Goal: Task Accomplishment & Management: Manage account settings

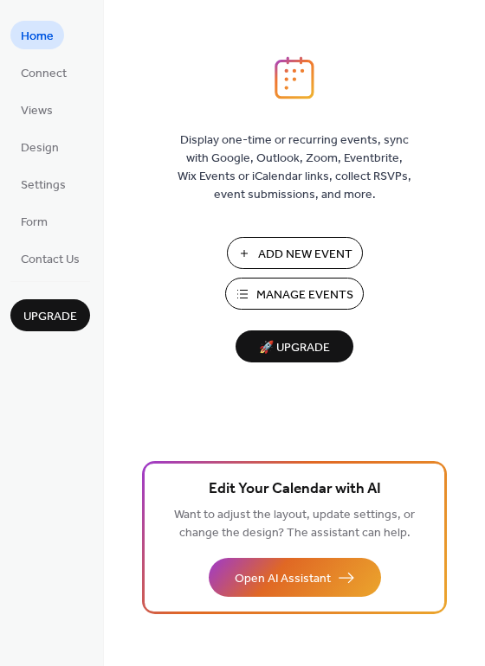
click at [272, 348] on span "🚀 Upgrade" at bounding box center [294, 348] width 97 height 23
click at [42, 149] on span "Design" at bounding box center [40, 148] width 38 height 18
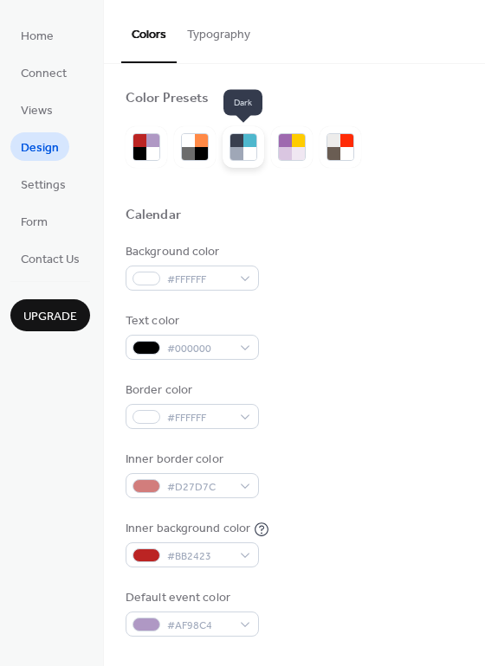
click at [245, 149] on div at bounding box center [249, 153] width 13 height 13
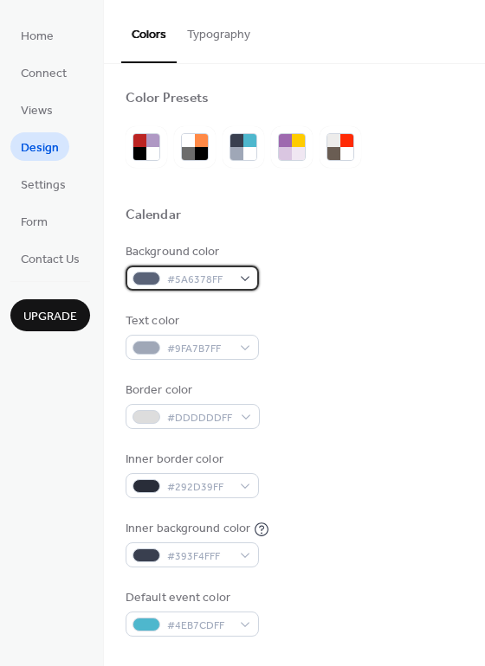
click at [243, 278] on div "#5A6378FF" at bounding box center [191, 278] width 133 height 25
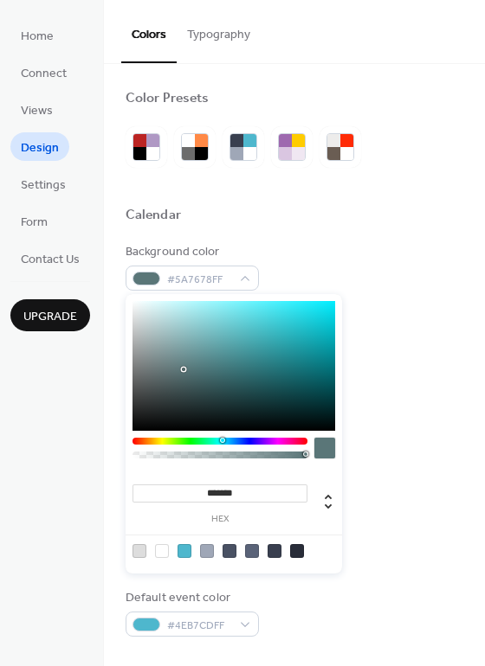
click at [219, 441] on div at bounding box center [219, 441] width 175 height 7
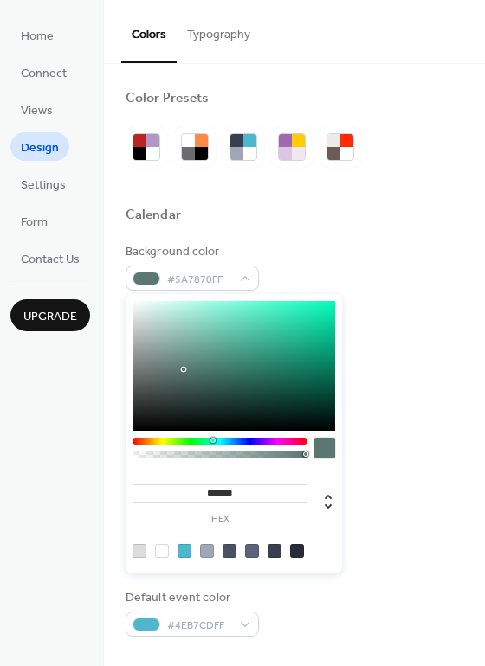
type input "*******"
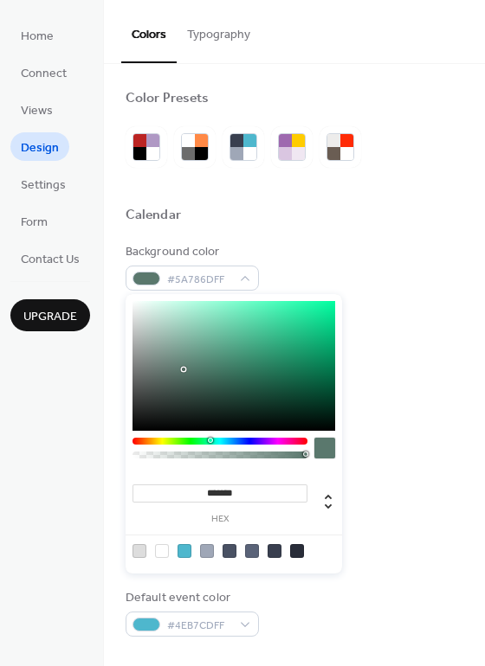
drag, startPoint x: 219, startPoint y: 441, endPoint x: 209, endPoint y: 441, distance: 9.5
click at [209, 441] on div at bounding box center [210, 440] width 5 height 5
click at [244, 278] on div "#5A786DFF" at bounding box center [191, 278] width 133 height 25
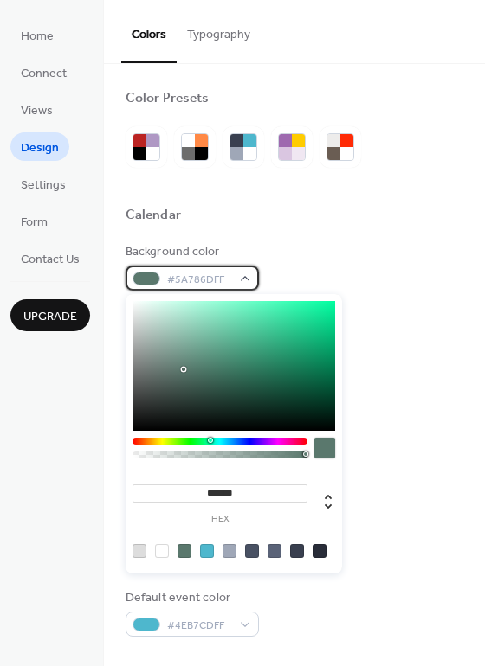
click at [205, 280] on span "#5A786DFF" at bounding box center [199, 280] width 64 height 18
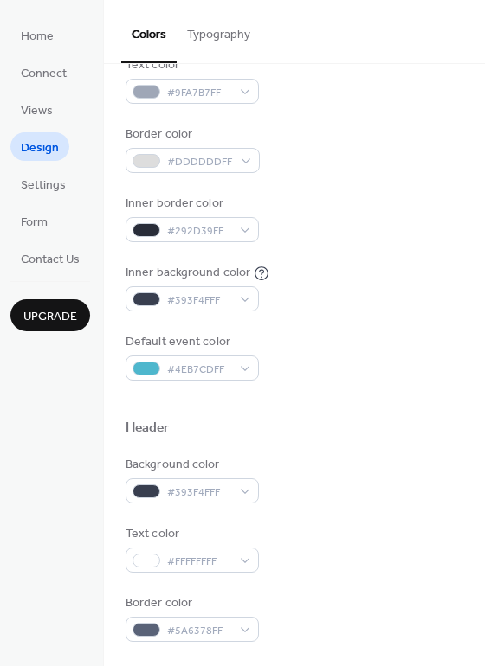
scroll to position [292, 0]
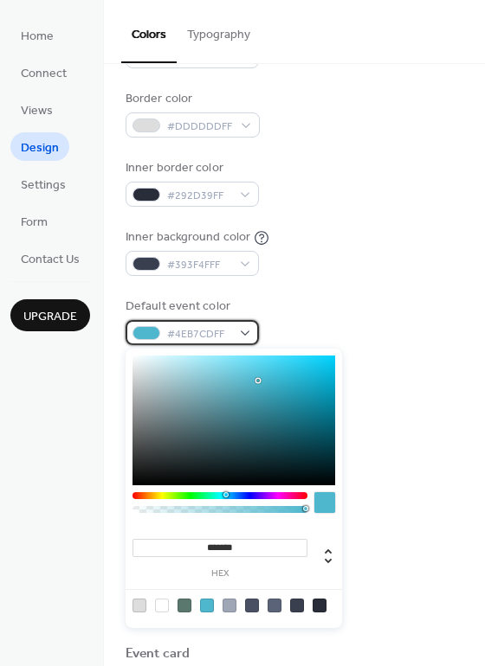
click at [177, 331] on span "#4EB7CDFF" at bounding box center [199, 334] width 64 height 18
click at [150, 331] on div at bounding box center [146, 333] width 28 height 14
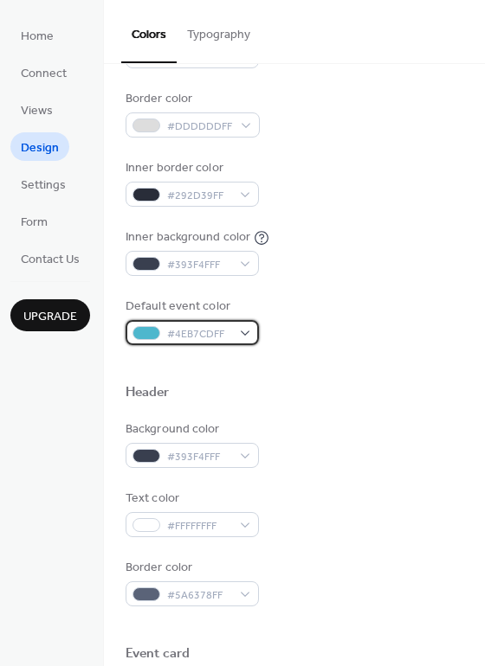
click at [198, 339] on span "#4EB7CDFF" at bounding box center [199, 334] width 64 height 18
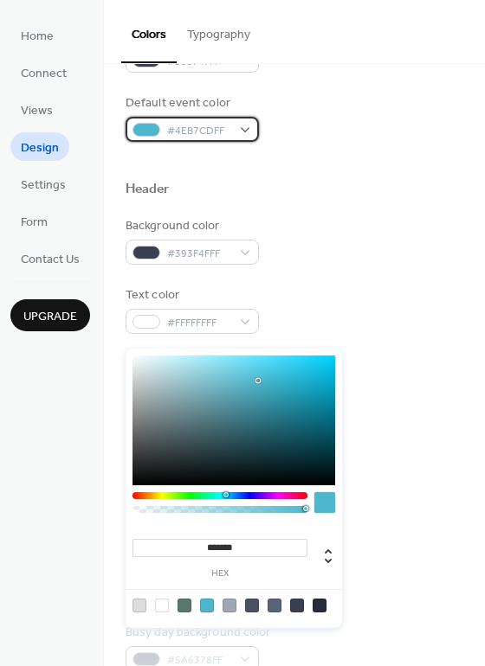
scroll to position [565, 0]
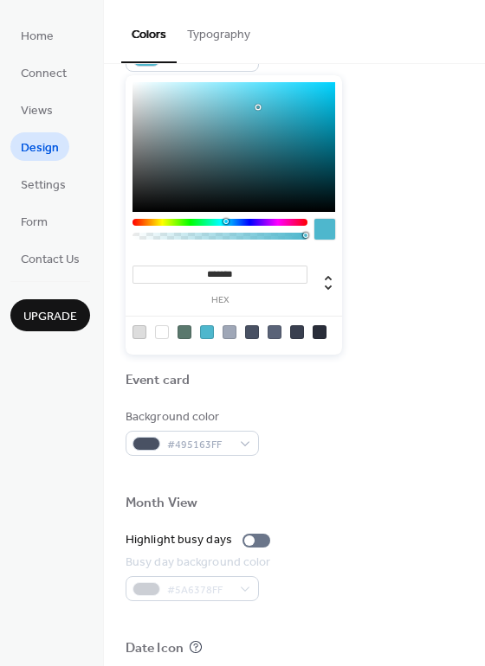
click at [211, 270] on input "*******" at bounding box center [219, 275] width 175 height 18
click at [323, 228] on div at bounding box center [324, 229] width 21 height 21
click at [222, 38] on button "Typography" at bounding box center [219, 30] width 84 height 61
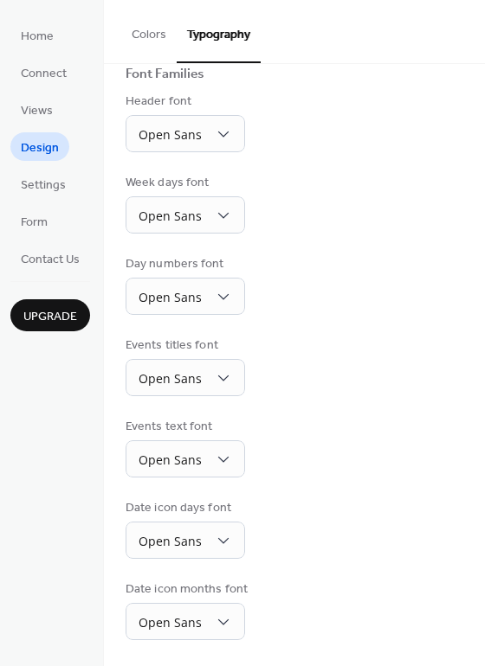
scroll to position [132, 0]
click at [152, 30] on button "Colors" at bounding box center [148, 30] width 55 height 61
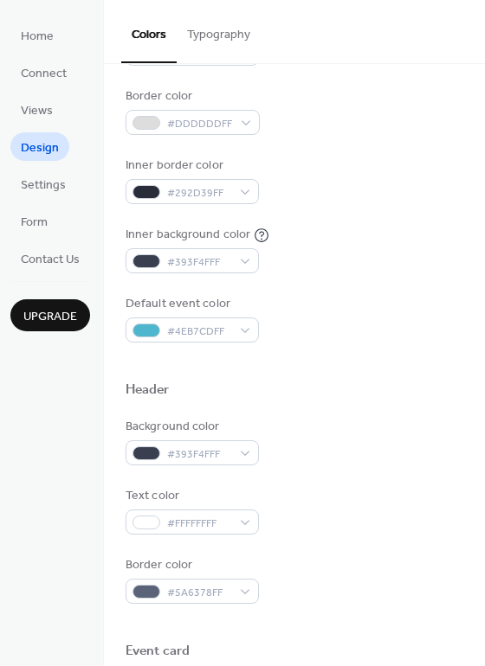
scroll to position [295, 0]
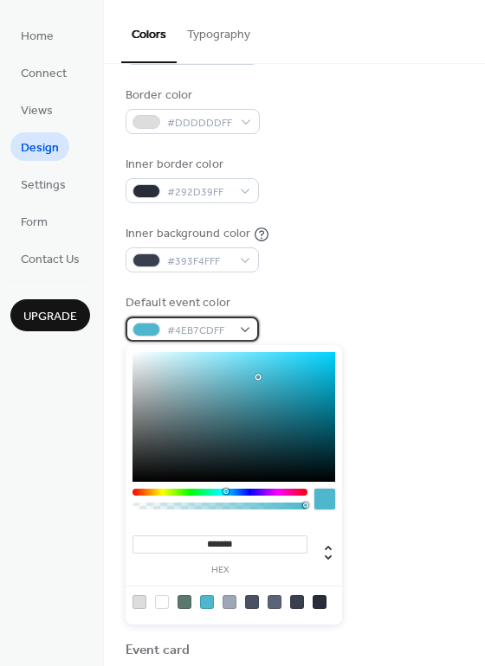
click at [151, 331] on div at bounding box center [146, 330] width 28 height 14
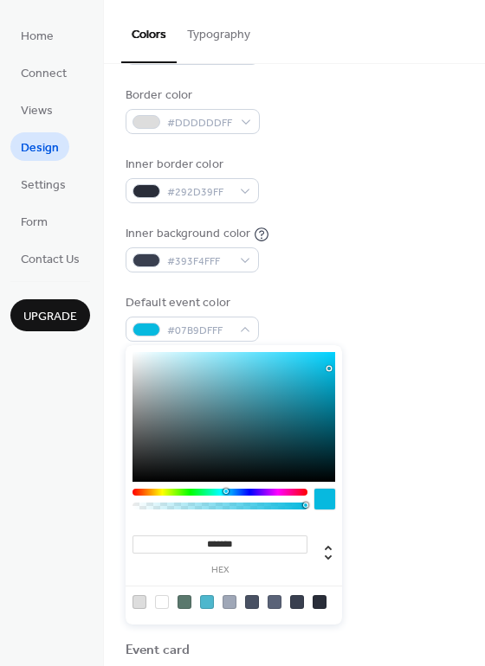
drag, startPoint x: 306, startPoint y: 370, endPoint x: 326, endPoint y: 369, distance: 19.9
click at [326, 369] on div at bounding box center [233, 417] width 203 height 130
drag, startPoint x: 325, startPoint y: 369, endPoint x: 252, endPoint y: 384, distance: 75.2
drag, startPoint x: 272, startPoint y: 402, endPoint x: 279, endPoint y: 386, distance: 17.8
click at [279, 386] on div at bounding box center [233, 417] width 203 height 130
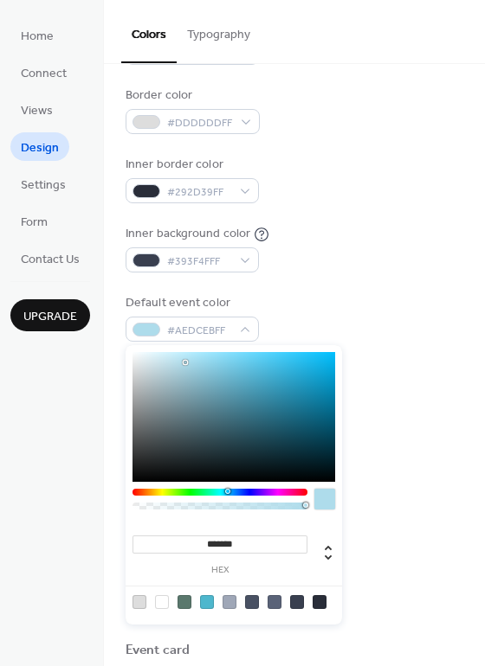
type input "*******"
drag, startPoint x: 279, startPoint y: 374, endPoint x: 183, endPoint y: 363, distance: 95.9
click at [183, 363] on div at bounding box center [233, 417] width 203 height 130
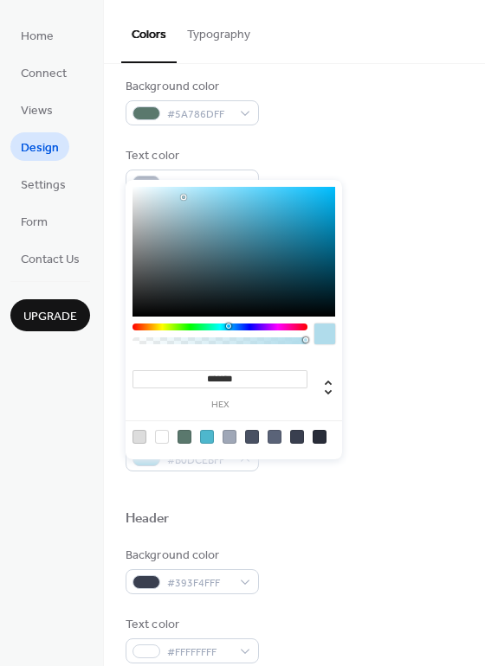
scroll to position [152, 0]
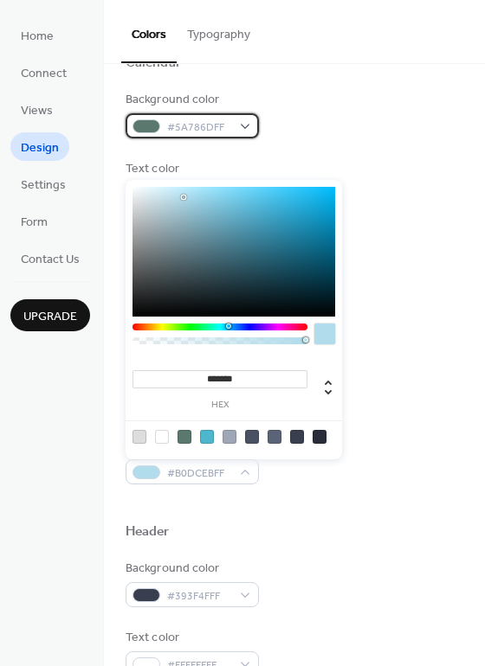
click at [151, 126] on div at bounding box center [146, 126] width 28 height 14
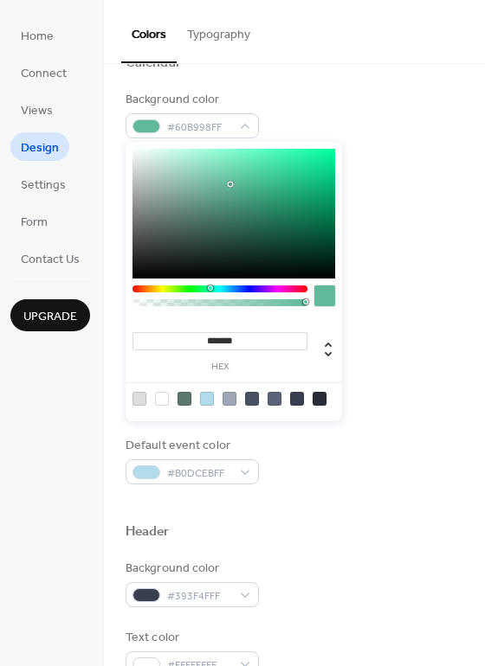
drag, startPoint x: 184, startPoint y: 204, endPoint x: 230, endPoint y: 184, distance: 50.0
click at [230, 184] on div at bounding box center [233, 214] width 203 height 130
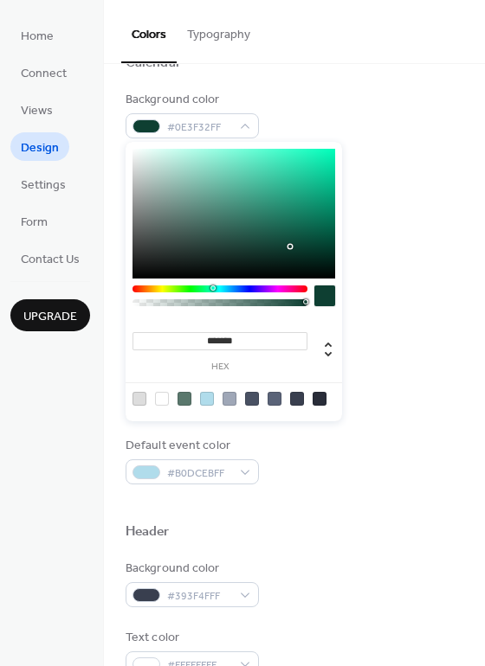
drag, startPoint x: 231, startPoint y: 184, endPoint x: 284, endPoint y: 243, distance: 79.1
click at [288, 245] on div at bounding box center [289, 246] width 3 height 3
click at [324, 297] on div at bounding box center [324, 296] width 21 height 21
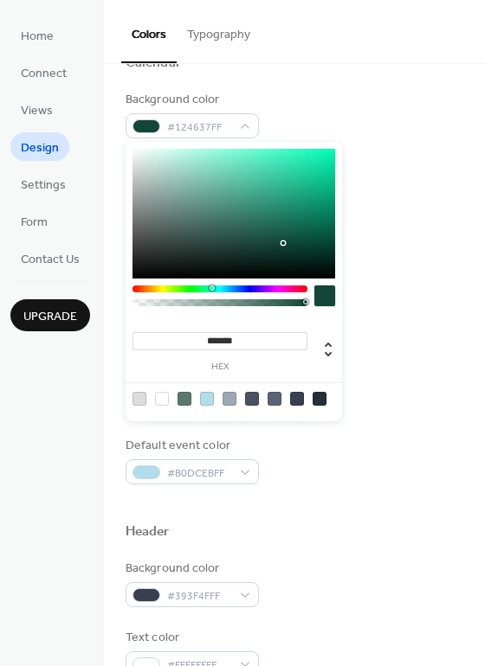
type input "**"
drag, startPoint x: 304, startPoint y: 303, endPoint x: 295, endPoint y: 305, distance: 8.8
click at [295, 305] on div at bounding box center [220, 302] width 170 height 7
drag, startPoint x: 294, startPoint y: 302, endPoint x: 317, endPoint y: 302, distance: 22.5
click at [317, 302] on div at bounding box center [233, 300] width 203 height 29
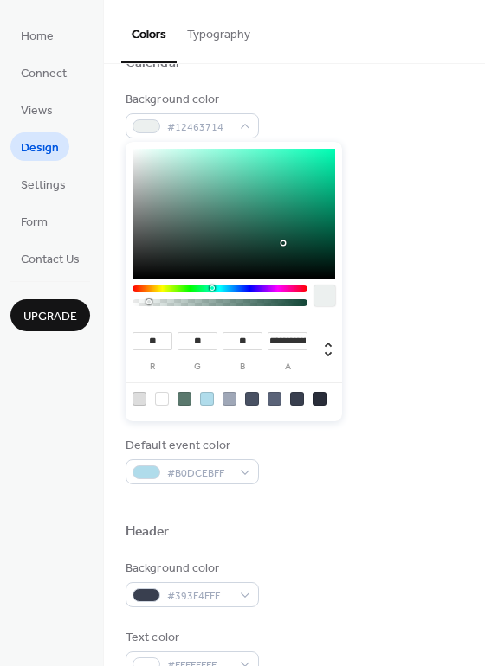
type input "*"
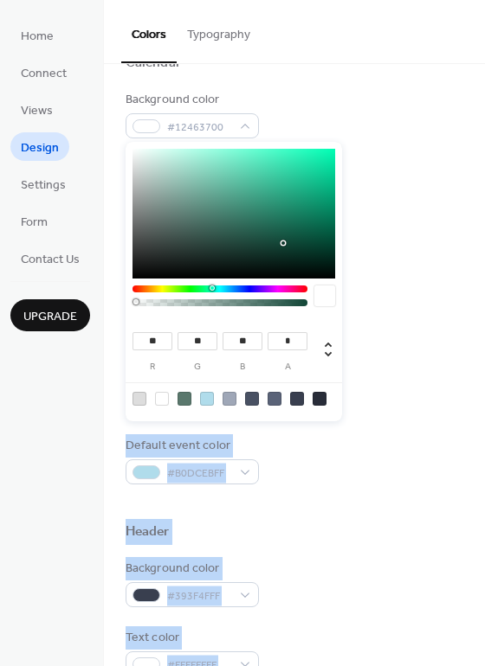
drag, startPoint x: 305, startPoint y: 301, endPoint x: 114, endPoint y: 320, distance: 191.4
click at [114, 320] on body "Home Connect Views Design Settings Form Contact Us Upgrade Design Upgrade Color…" at bounding box center [242, 333] width 485 height 666
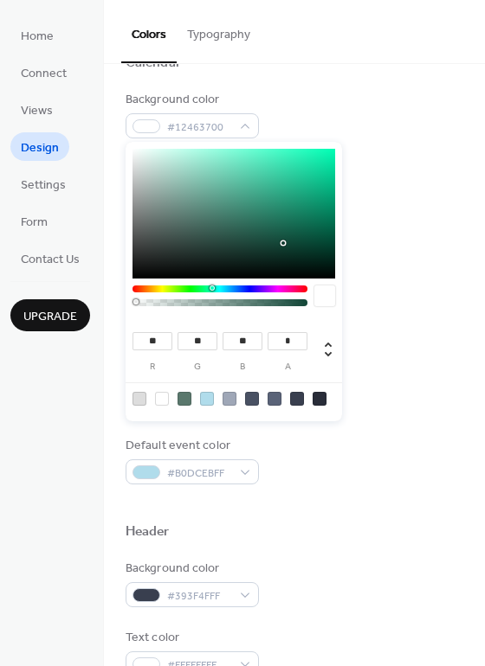
click at [381, 130] on div "Background color #12463700" at bounding box center [294, 115] width 338 height 48
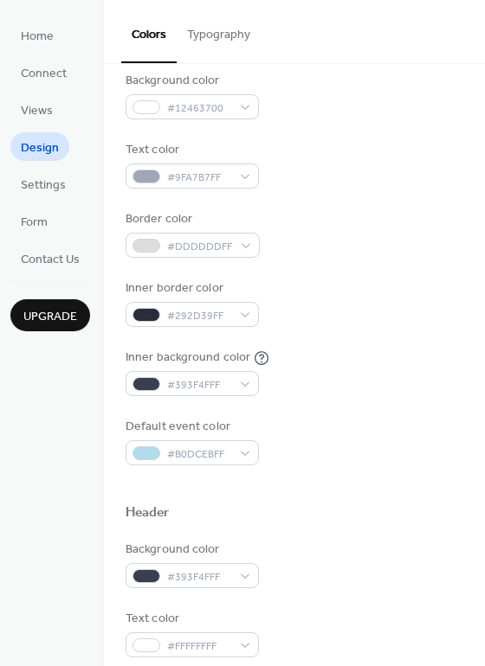
scroll to position [190, 0]
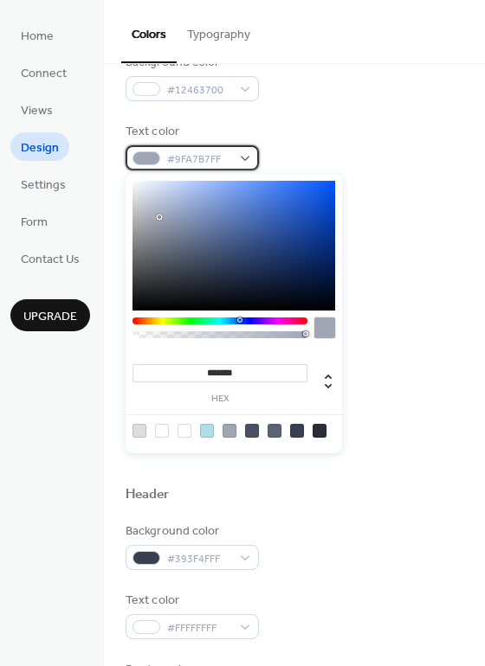
click at [243, 158] on div "#9FA7B7FF" at bounding box center [191, 157] width 133 height 25
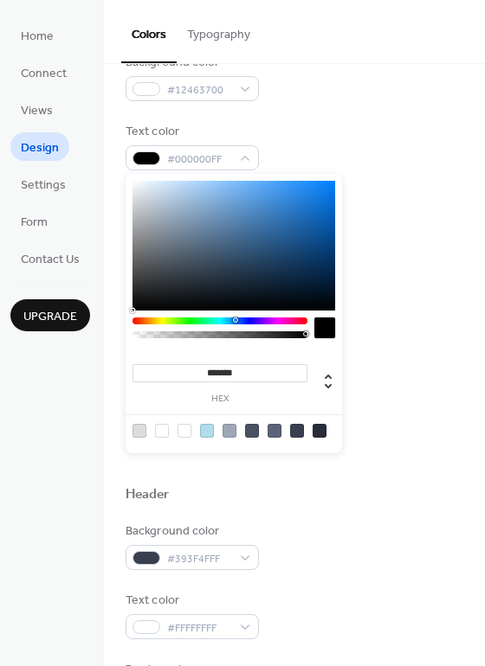
drag, startPoint x: 325, startPoint y: 298, endPoint x: 338, endPoint y: 317, distance: 22.6
click at [338, 317] on div "******* hex" at bounding box center [233, 314] width 216 height 280
type input "*******"
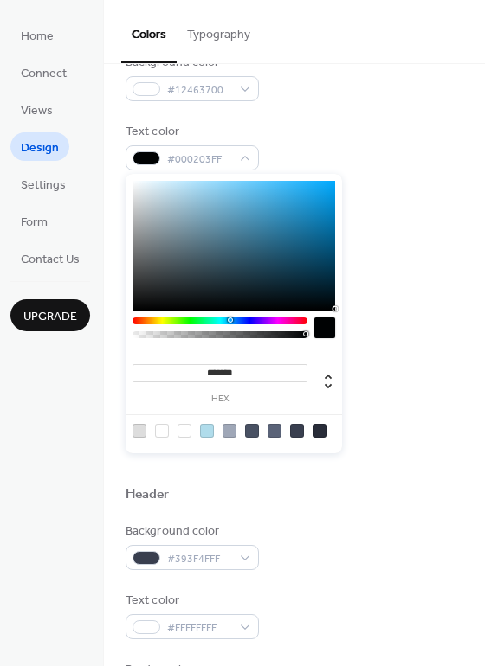
drag, startPoint x: 325, startPoint y: 302, endPoint x: 333, endPoint y: 309, distance: 11.1
click at [333, 309] on div at bounding box center [233, 246] width 203 height 130
click at [325, 140] on div "Text color #000203FF" at bounding box center [294, 147] width 338 height 48
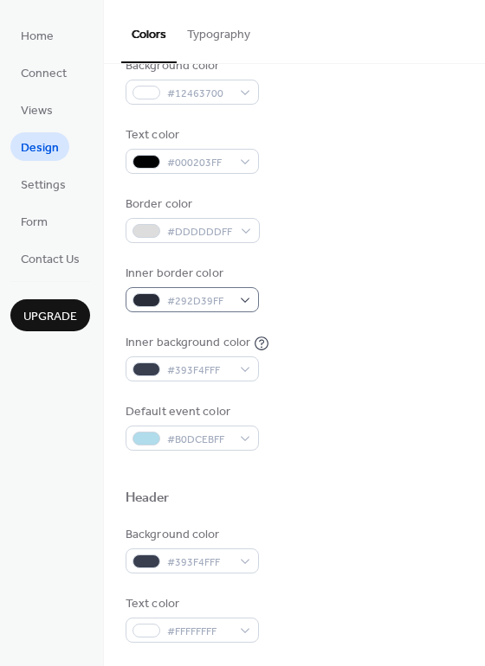
scroll to position [188, 0]
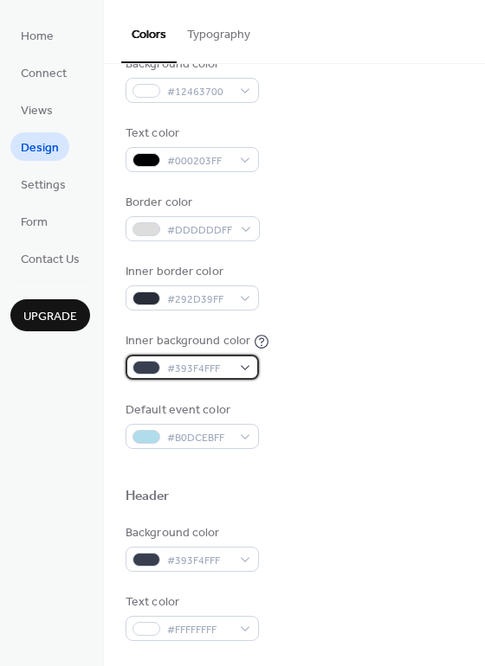
click at [158, 368] on div at bounding box center [146, 368] width 28 height 14
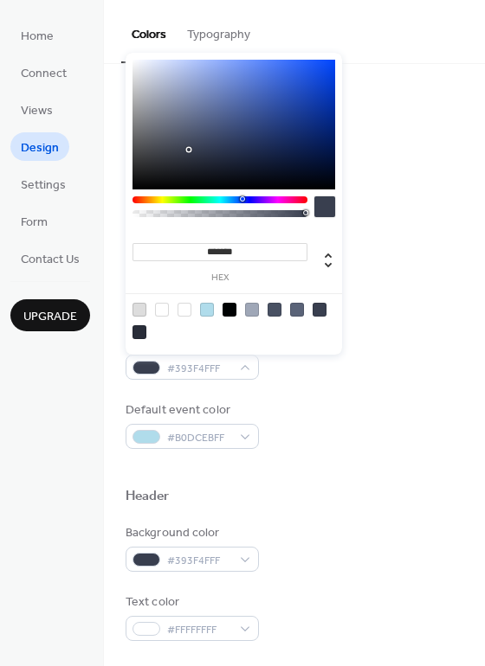
click at [208, 312] on div at bounding box center [207, 310] width 14 height 14
type input "*******"
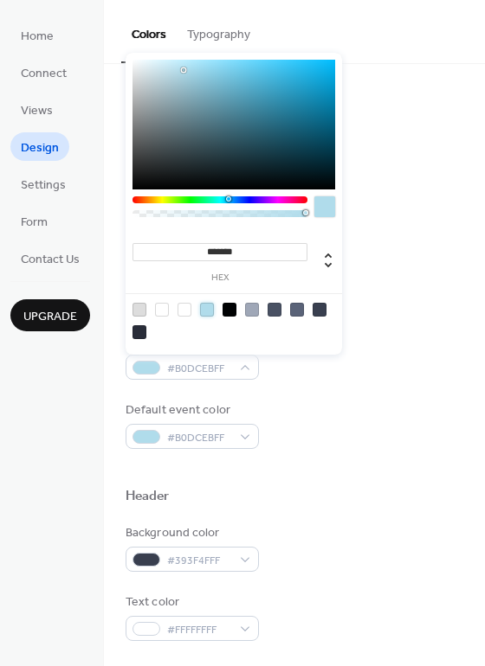
click at [50, 142] on span "Design" at bounding box center [40, 148] width 38 height 18
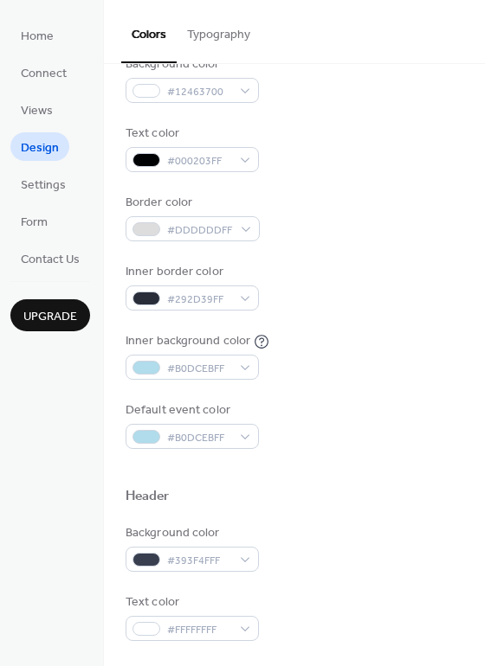
click at [206, 31] on button "Typography" at bounding box center [219, 30] width 84 height 61
